Goal: Transaction & Acquisition: Download file/media

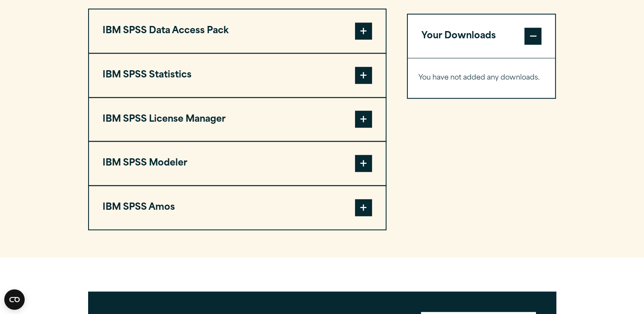
scroll to position [664, 0]
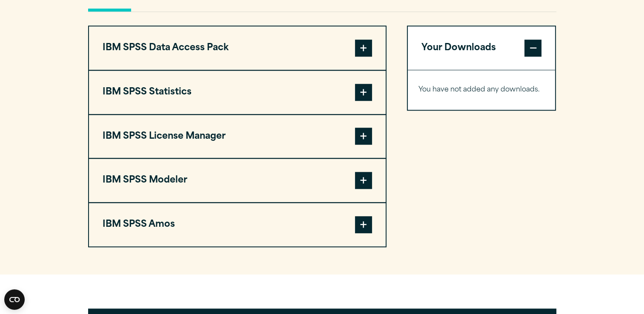
click at [367, 179] on span at bounding box center [363, 180] width 17 height 17
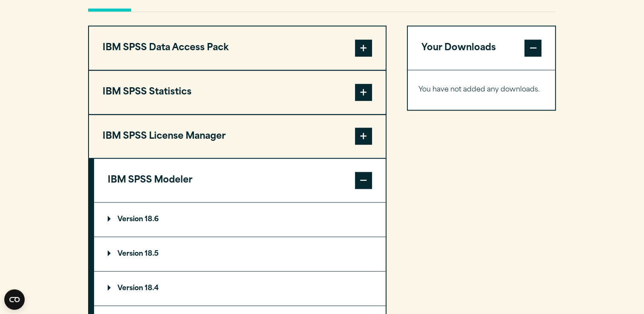
click at [121, 214] on summary "Version 18.6" at bounding box center [240, 220] width 292 height 34
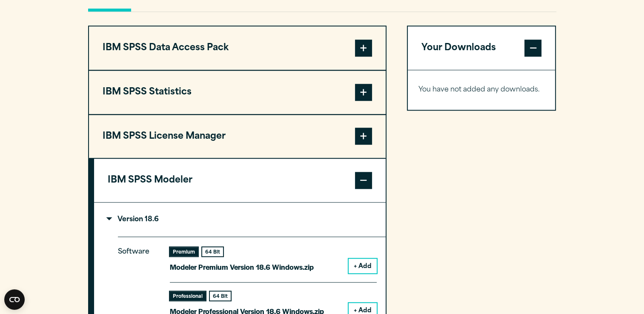
click at [6, 191] on section "Select your software downloads Use the table below to find and navigate to your…" at bounding box center [322, 224] width 644 height 715
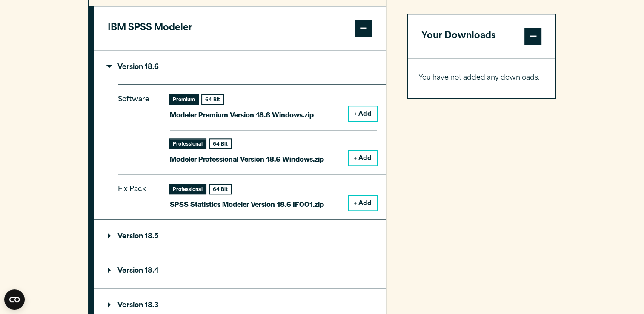
scroll to position [818, 0]
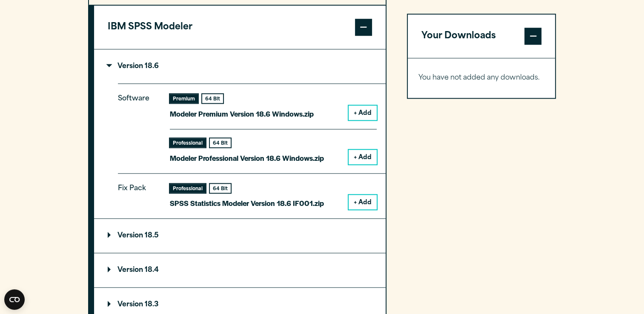
click at [362, 109] on button "+ Add" at bounding box center [363, 113] width 28 height 14
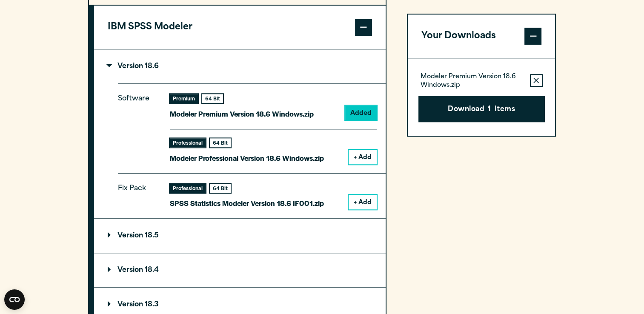
click at [371, 155] on button "+ Add" at bounding box center [363, 157] width 28 height 14
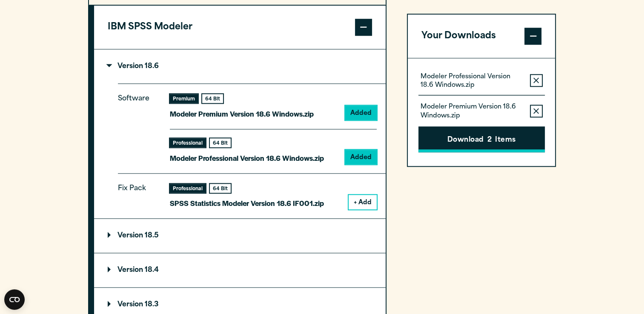
click at [445, 148] on button "Download 2 Items" at bounding box center [482, 139] width 126 height 26
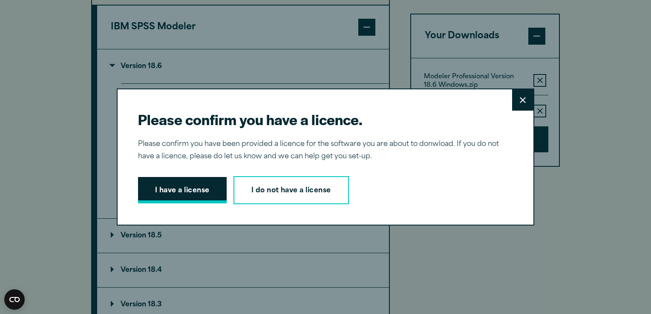
click at [192, 194] on button "I have a license" at bounding box center [182, 190] width 89 height 26
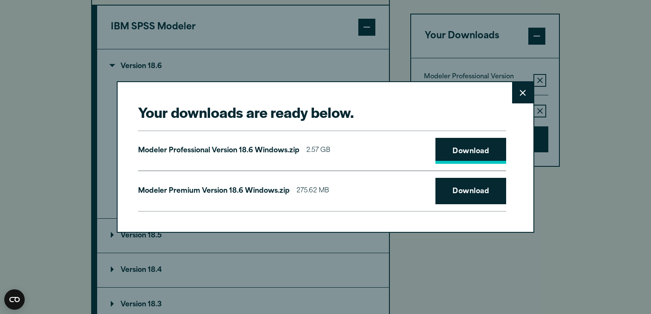
click at [467, 157] on link "Download" at bounding box center [470, 151] width 71 height 26
click at [514, 89] on button "Close" at bounding box center [522, 92] width 21 height 21
